Goal: Register for event/course

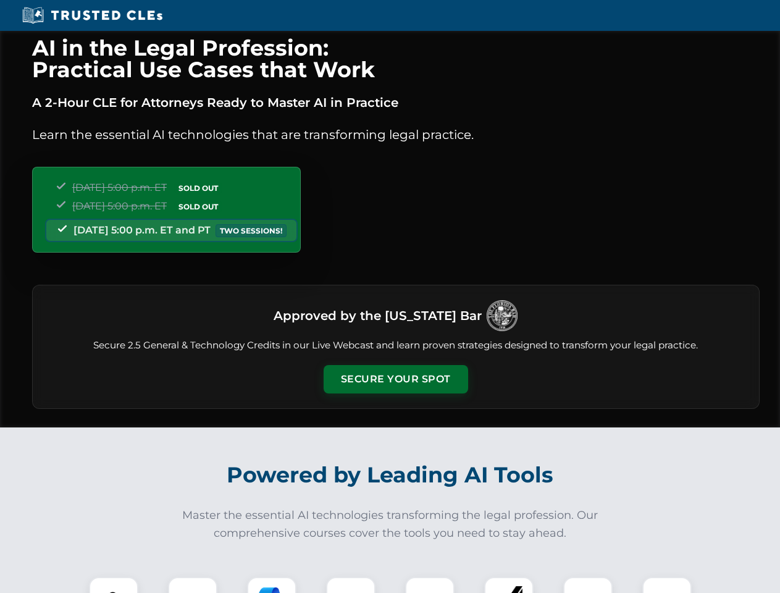
click at [395, 379] on button "Secure Your Spot" at bounding box center [395, 379] width 144 height 28
click at [114, 585] on img at bounding box center [114, 601] width 36 height 36
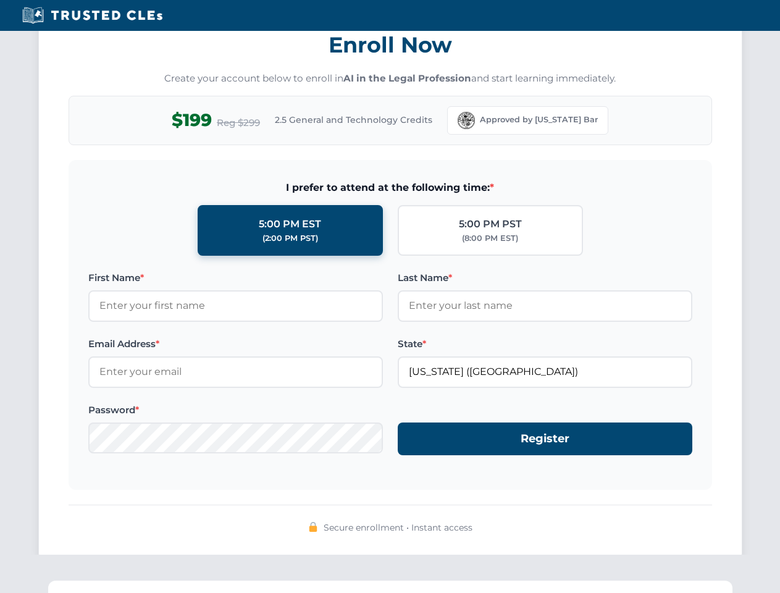
scroll to position [1212, 0]
